Goal: Information Seeking & Learning: Learn about a topic

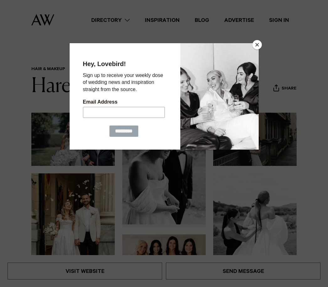
click at [257, 45] on button "Close" at bounding box center [256, 44] width 9 height 9
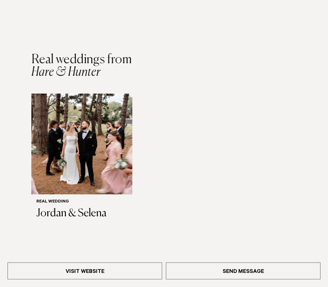
scroll to position [489, 0]
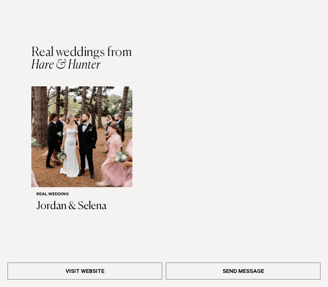
click at [74, 137] on img "1 / 1" at bounding box center [81, 136] width 101 height 101
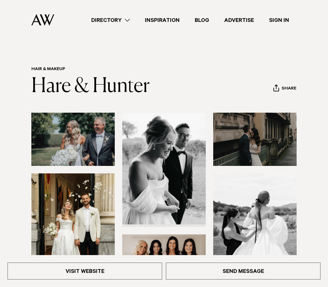
click at [92, 153] on img at bounding box center [72, 139] width 83 height 53
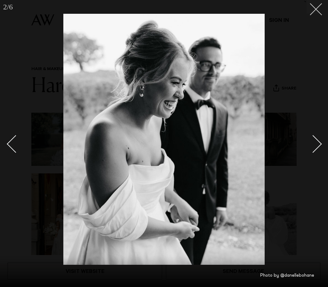
click at [318, 11] on line at bounding box center [316, 9] width 12 height 12
